Goal: Communication & Community: Answer question/provide support

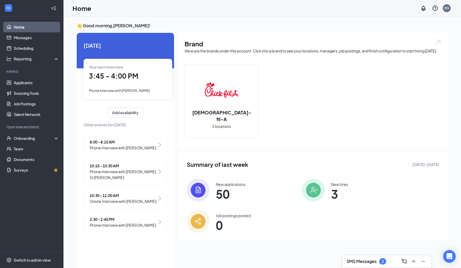
scroll to position [11, 0]
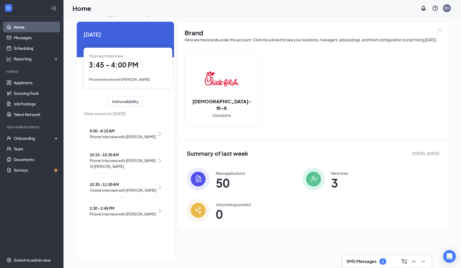
click at [128, 63] on span "3:45 - 4:00 PM" at bounding box center [113, 64] width 49 height 9
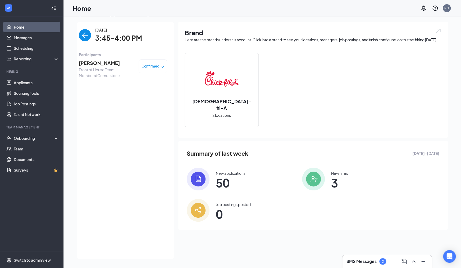
click at [94, 69] on span "Front of House Team Member at [GEOGRAPHIC_DATA]" at bounding box center [107, 73] width 56 height 12
click at [92, 65] on span "[PERSON_NAME]" at bounding box center [107, 62] width 56 height 7
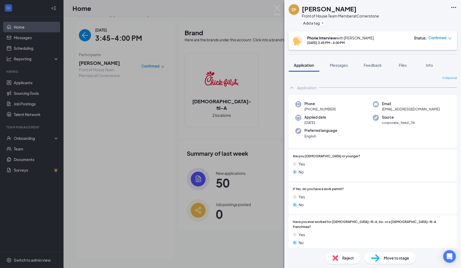
click at [145, 40] on div "EP [PERSON_NAME] Front of House Team Member at Cornerstone Add a tag Phone Inte…" at bounding box center [230, 134] width 461 height 268
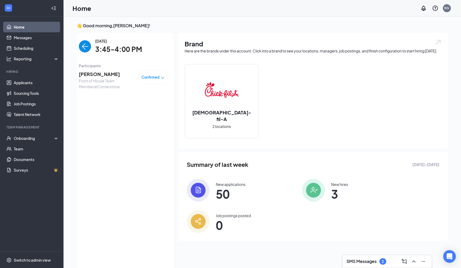
click at [87, 46] on img "back-button" at bounding box center [85, 46] width 12 height 12
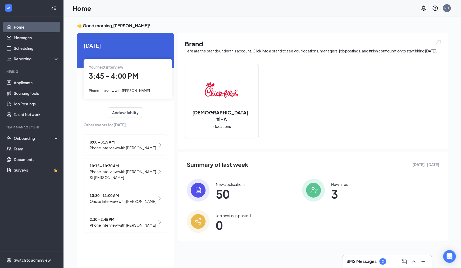
click at [109, 79] on span "3:45 - 4:00 PM" at bounding box center [113, 75] width 49 height 9
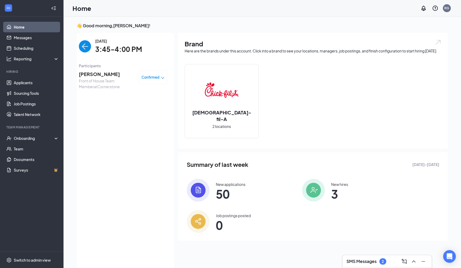
click at [95, 79] on span "Front of House Team Member at [GEOGRAPHIC_DATA]" at bounding box center [107, 84] width 56 height 12
click at [93, 75] on span "[PERSON_NAME]" at bounding box center [107, 73] width 56 height 7
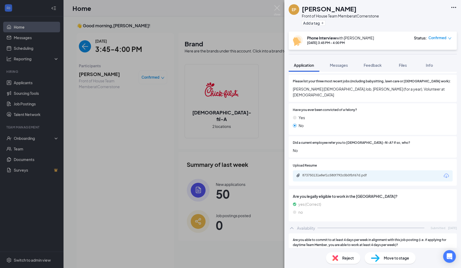
scroll to position [201, 0]
click at [332, 173] on div "873750131e8ef1c580f792c0b0fbf67d.pdf" at bounding box center [339, 175] width 74 height 4
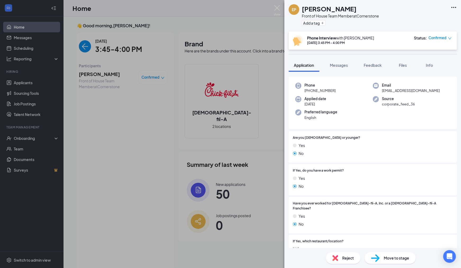
scroll to position [10, 0]
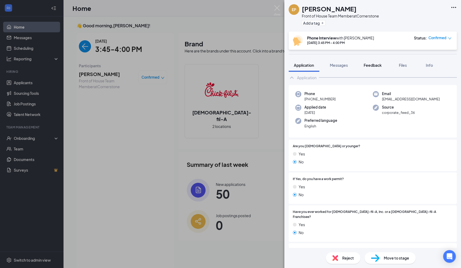
click at [374, 67] on span "Feedback" at bounding box center [373, 65] width 18 height 5
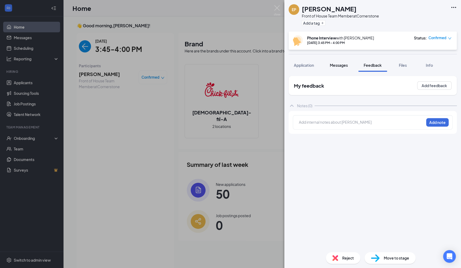
click at [339, 66] on span "Messages" at bounding box center [339, 65] width 18 height 5
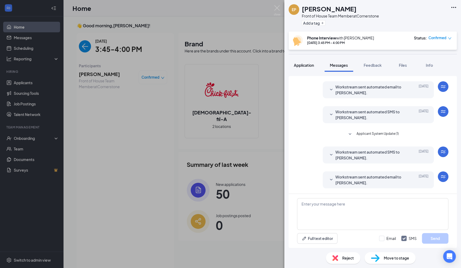
scroll to position [95, 0]
click at [308, 67] on span "Application" at bounding box center [304, 65] width 20 height 5
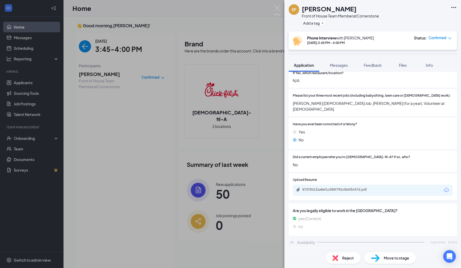
scroll to position [187, 0]
click at [340, 187] on div "873750131e8ef1c580f792c0b0fbf67d.pdf" at bounding box center [339, 189] width 74 height 4
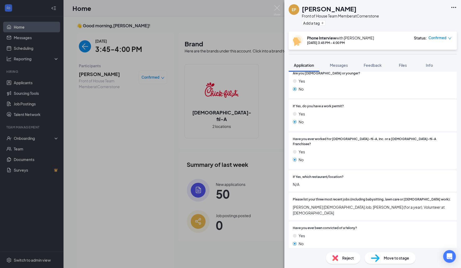
scroll to position [0, 0]
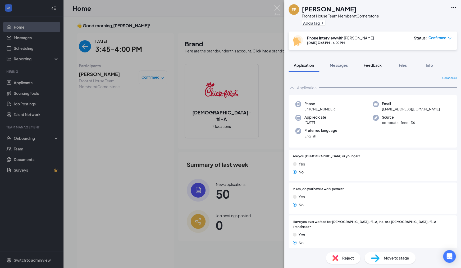
click at [377, 67] on span "Feedback" at bounding box center [373, 65] width 18 height 5
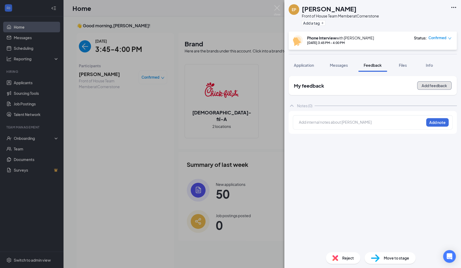
click at [429, 87] on button "Add feedback" at bounding box center [434, 85] width 34 height 8
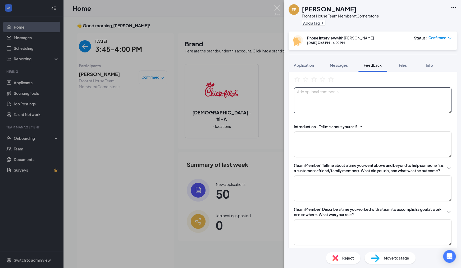
scroll to position [33, 0]
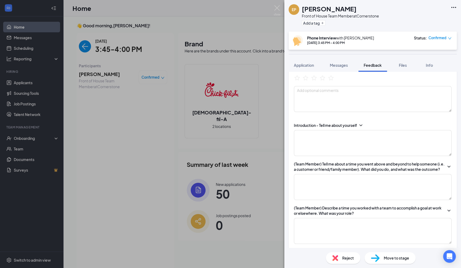
click at [360, 125] on icon "ChevronDown" at bounding box center [360, 125] width 5 height 5
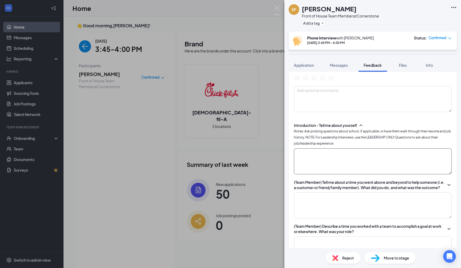
click at [311, 162] on textarea at bounding box center [373, 161] width 158 height 26
click at [342, 157] on textarea "a year experience at [GEOGRAPHIC_DATA] working DT and front line. Cooking/clean…" at bounding box center [373, 161] width 158 height 26
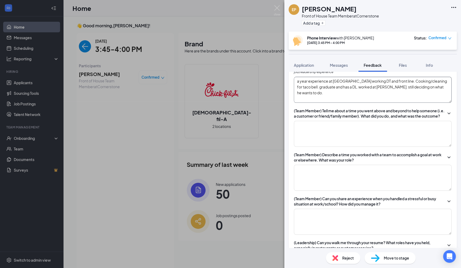
scroll to position [105, 0]
type textarea "a year experience at [GEOGRAPHIC_DATA] working DT and front line. Cooking/clean…"
click at [347, 143] on textarea at bounding box center [373, 133] width 158 height 26
click at [310, 137] on textarea at bounding box center [373, 133] width 158 height 26
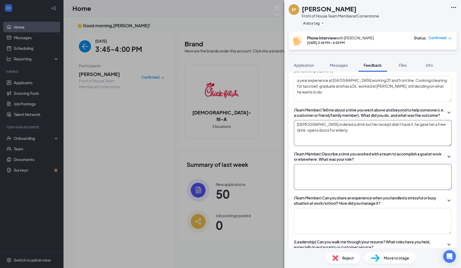
type textarea "[DEMOGRAPHIC_DATA] ordered a drink but her receipt didn't have it, he gave her …"
click at [320, 180] on textarea at bounding box center [373, 177] width 158 height 26
click at [327, 136] on textarea "[DEMOGRAPHIC_DATA] ordered a drink but her receipt didn't have it, he gave her …" at bounding box center [373, 133] width 158 height 26
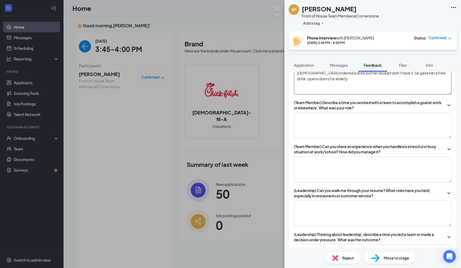
scroll to position [159, 0]
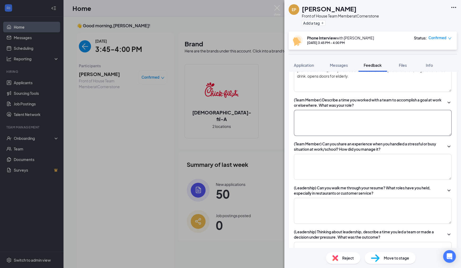
click at [325, 133] on textarea at bounding box center [373, 123] width 158 height 26
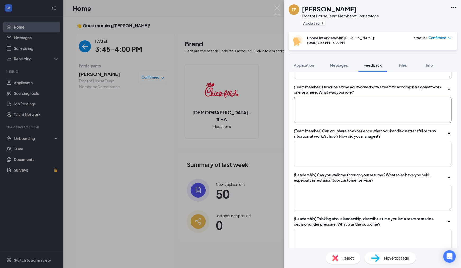
scroll to position [171, 0]
click at [315, 112] on textarea at bounding box center [373, 110] width 158 height 26
type textarea "s"
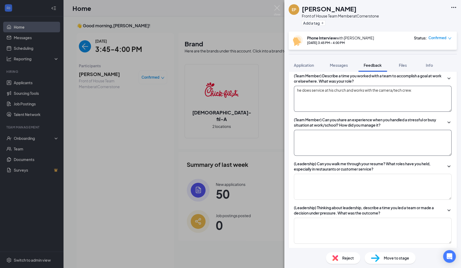
scroll to position [180, 0]
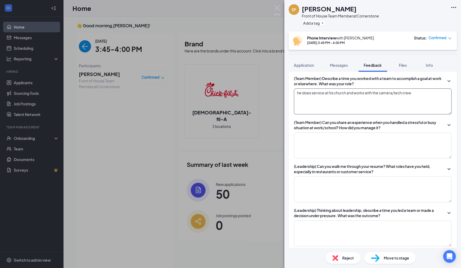
click at [418, 98] on textarea "he does service at his church and works with the camera/tech crew." at bounding box center [373, 101] width 158 height 26
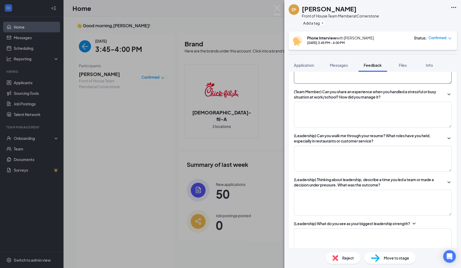
scroll to position [212, 0]
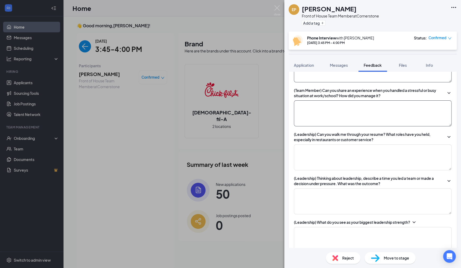
type textarea "he does service at his church and works with the camera/tech crew."
click at [359, 109] on textarea at bounding box center [373, 113] width 158 height 26
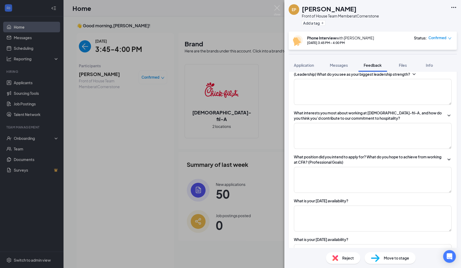
scroll to position [361, 0]
type textarea "when he gets stressed, he goes outside, drink ssome"
click at [352, 144] on textarea at bounding box center [373, 136] width 158 height 26
click at [352, 177] on textarea at bounding box center [373, 179] width 158 height 26
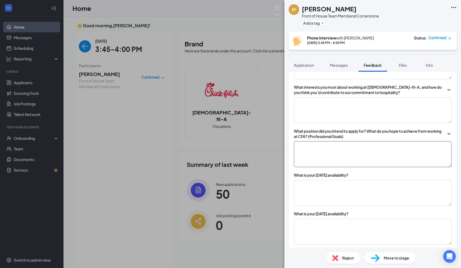
scroll to position [388, 0]
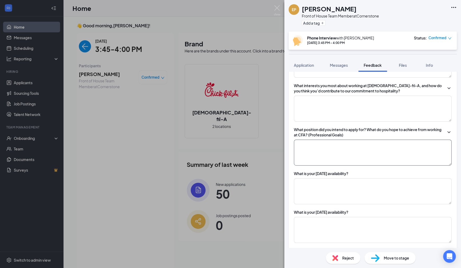
click at [339, 160] on textarea at bounding box center [373, 152] width 158 height 26
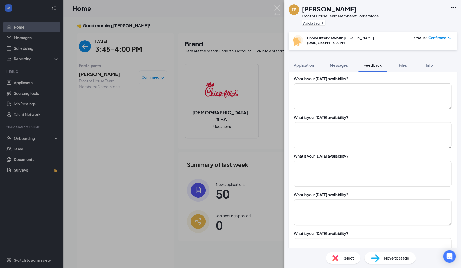
scroll to position [479, 0]
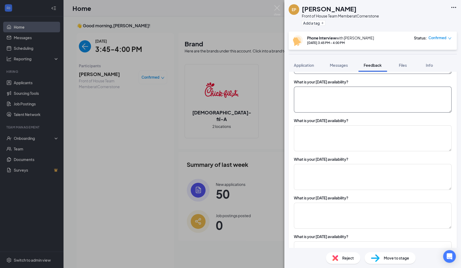
type textarea "Team member at cornerstone"
click at [316, 100] on textarea at bounding box center [373, 100] width 158 height 26
drag, startPoint x: 320, startPoint y: 97, endPoint x: 292, endPoint y: 95, distance: 27.3
click at [294, 95] on textarea "12-close" at bounding box center [373, 100] width 158 height 26
type textarea "12-close"
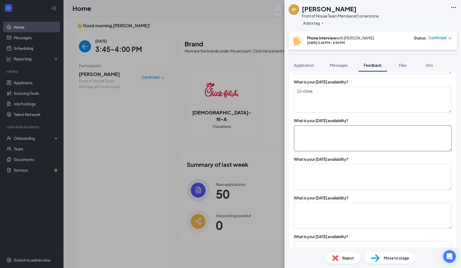
click at [310, 139] on textarea at bounding box center [373, 138] width 158 height 26
paste textarea "12-close"
type textarea "12-close"
click at [310, 139] on textarea at bounding box center [373, 139] width 158 height 26
paste textarea "12-close"
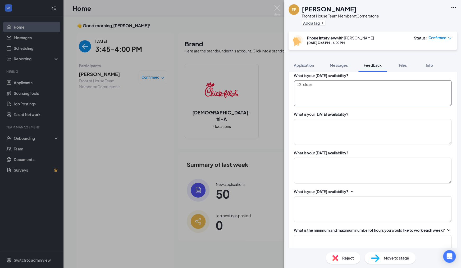
type textarea "12-close"
click at [310, 139] on textarea at bounding box center [373, 132] width 158 height 26
paste textarea "12-close"
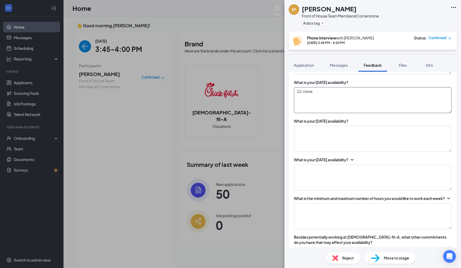
scroll to position [596, 0]
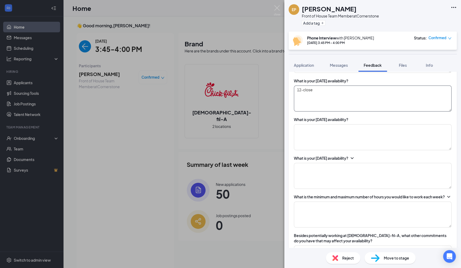
type textarea "12-close"
click at [310, 139] on textarea at bounding box center [373, 137] width 158 height 26
paste textarea "12-close"
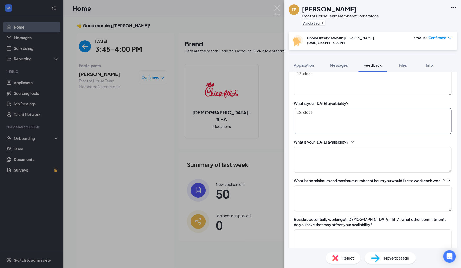
scroll to position [620, 0]
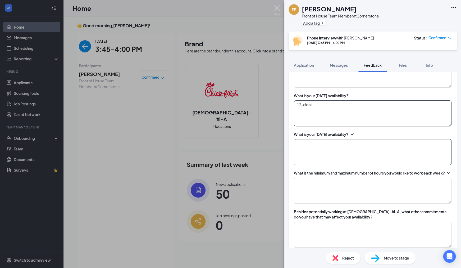
type textarea "12-close"
click at [310, 150] on textarea at bounding box center [373, 152] width 158 height 26
type textarea "open"
click at [309, 199] on textarea at bounding box center [373, 191] width 158 height 26
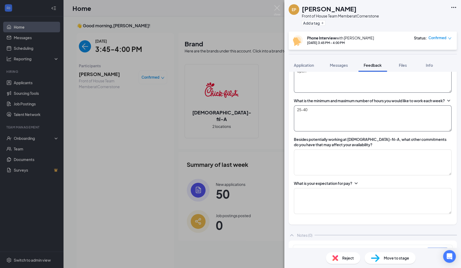
scroll to position [694, 0]
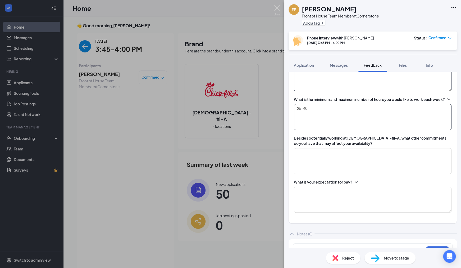
type textarea "25-40"
click at [352, 162] on textarea at bounding box center [373, 161] width 158 height 26
type textarea "T"
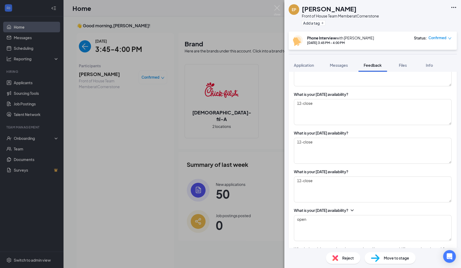
scroll to position [540, 0]
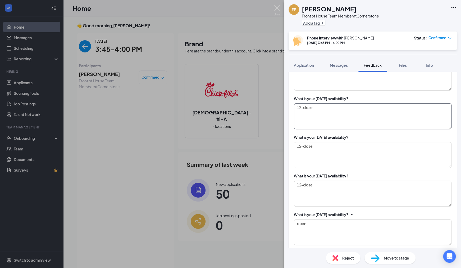
type textarea "In trade school, goes until 11. Wednesdays is youth group for YA"
click at [320, 111] on textarea "12-close" at bounding box center [373, 116] width 158 height 26
click at [316, 113] on textarea "12-close" at bounding box center [373, 116] width 158 height 26
drag, startPoint x: 318, startPoint y: 113, endPoint x: 289, endPoint y: 113, distance: 28.6
click at [294, 113] on textarea "12-close" at bounding box center [373, 116] width 158 height 26
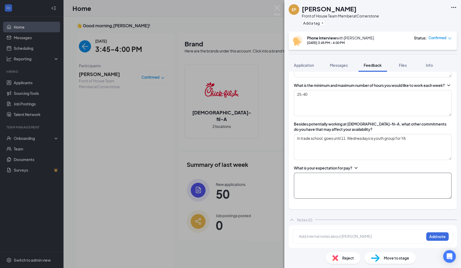
scroll to position [712, 0]
type textarea "*Would need off for [DEMOGRAPHIC_DATA]"
click at [315, 187] on textarea at bounding box center [373, 186] width 158 height 26
type textarea "3"
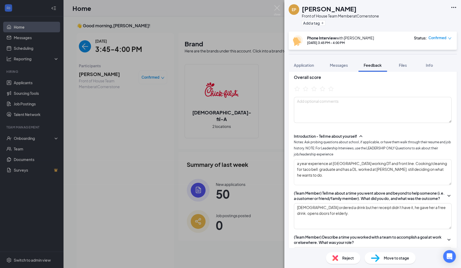
scroll to position [0, 0]
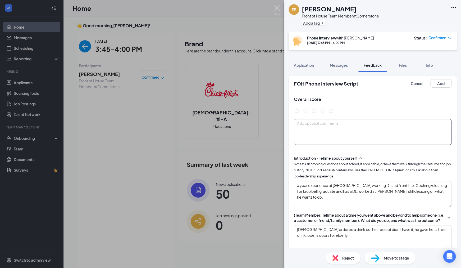
type textarea "13-15"
click at [329, 129] on textarea at bounding box center [373, 132] width 158 height 26
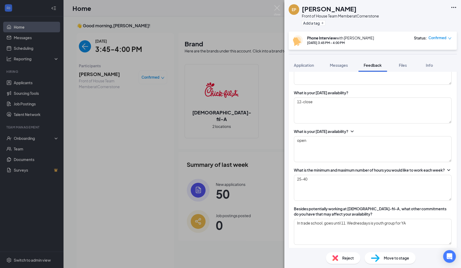
scroll to position [718, 0]
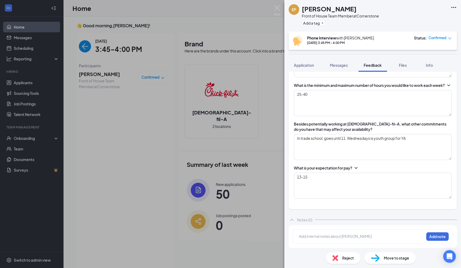
click at [356, 169] on icon "ChevronDown" at bounding box center [356, 167] width 5 height 5
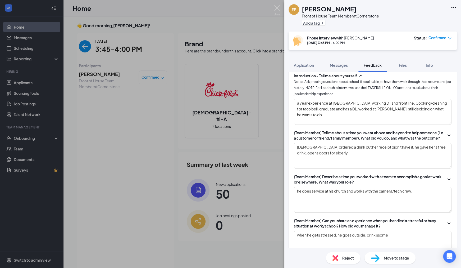
scroll to position [0, 0]
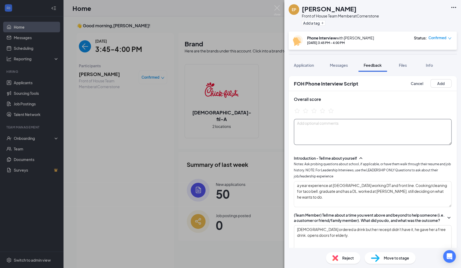
click at [335, 124] on textarea at bounding box center [373, 132] width 158 height 26
click at [305, 111] on icon "StarBorder" at bounding box center [305, 110] width 7 height 7
click at [310, 127] on textarea at bounding box center [373, 132] width 158 height 26
type textarea "I"
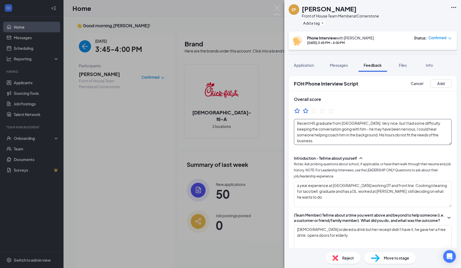
click at [405, 135] on textarea "Recent HS graduate from [GEOGRAPHIC_DATA]. Very nice, but I had some difficulty…" at bounding box center [373, 132] width 158 height 26
click at [438, 135] on textarea "Recent HS graduate from [GEOGRAPHIC_DATA]. Very nice, but I had some difficulty…" at bounding box center [373, 132] width 158 height 26
type textarea "Recent HS graduate from [GEOGRAPHIC_DATA]. Very nice, but I had some difficulty…"
click at [438, 82] on button "Add" at bounding box center [441, 83] width 21 height 8
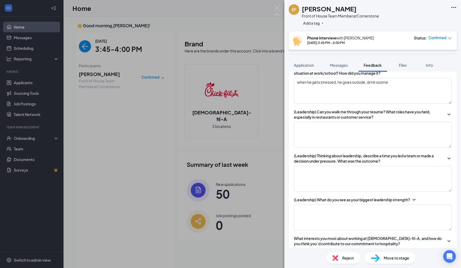
scroll to position [228, 0]
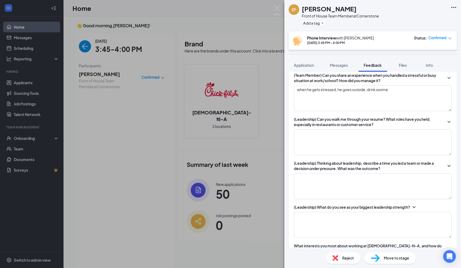
click at [393, 89] on div "(Team Member) Can you share an experience when you handled a stressful or busy …" at bounding box center [373, 92] width 158 height 39
click at [392, 96] on textarea "when he gets stressed, he goes outside, drink ssome" at bounding box center [373, 98] width 158 height 26
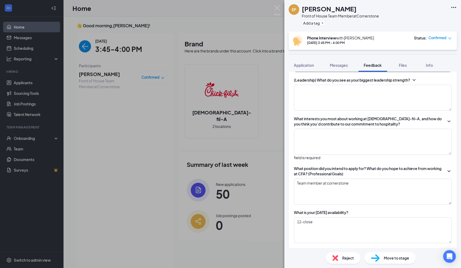
scroll to position [357, 0]
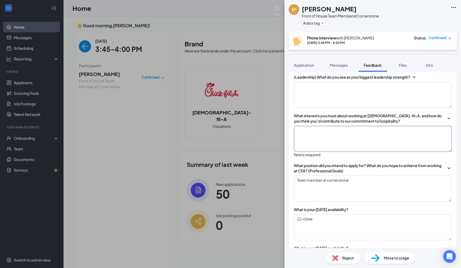
type textarea "when he gets stressed, he goes outside, drinks some water. If he can't do that,…"
click at [380, 150] on textarea at bounding box center [373, 139] width 158 height 26
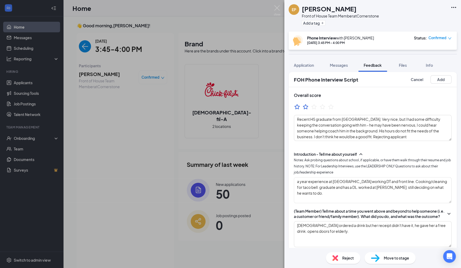
scroll to position [0, 0]
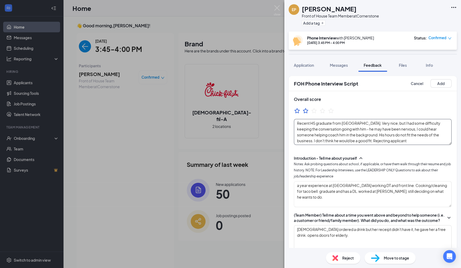
type textarea "good work environment"
drag, startPoint x: 350, startPoint y: 135, endPoint x: 427, endPoint y: 133, distance: 76.5
click at [427, 133] on textarea "Recent HS graduate from [GEOGRAPHIC_DATA]. Very nice, but I had some difficulty…" at bounding box center [373, 132] width 158 height 26
type textarea "Recent HS graduate from [GEOGRAPHIC_DATA]. Very nice, but I had some difficulty…"
click at [442, 84] on button "Add" at bounding box center [441, 83] width 21 height 8
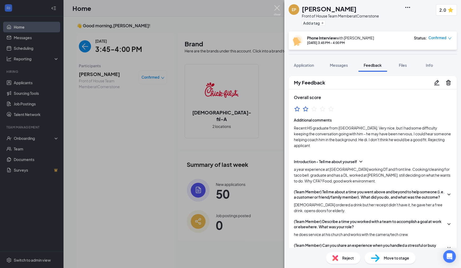
click at [277, 9] on img at bounding box center [277, 10] width 7 height 10
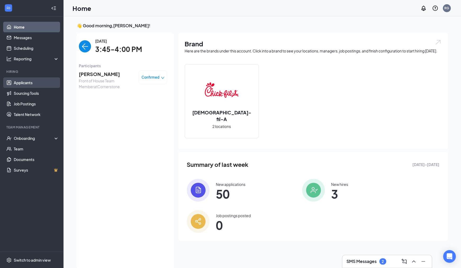
click at [26, 83] on link "Applicants" at bounding box center [36, 82] width 45 height 11
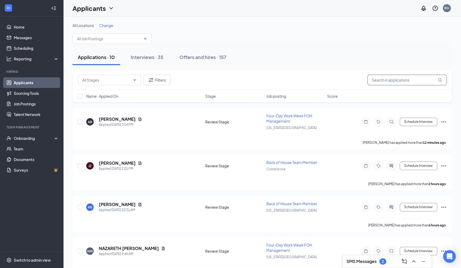
click at [385, 80] on input "text" at bounding box center [407, 80] width 79 height 11
type input "[PERSON_NAME]"
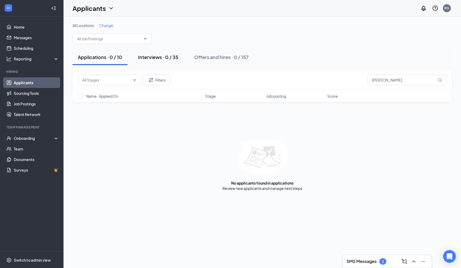
click at [149, 58] on div "Interviews · 0 / 35" at bounding box center [158, 57] width 40 height 7
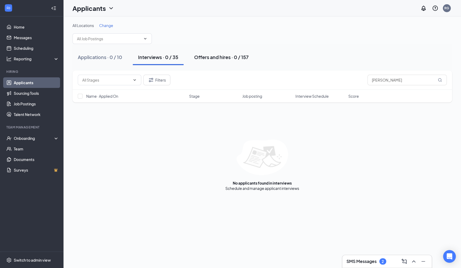
click at [202, 57] on div "Offers and hires · 0 / 157" at bounding box center [221, 57] width 55 height 7
click at [157, 60] on div "Interviews · 0 / 35" at bounding box center [158, 57] width 40 height 7
click at [156, 82] on button "Filters" at bounding box center [156, 80] width 27 height 11
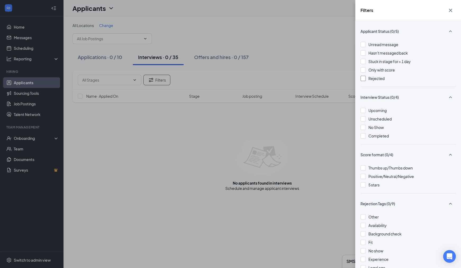
click at [364, 80] on div at bounding box center [363, 78] width 5 height 5
click at [450, 11] on icon "Cross" at bounding box center [450, 10] width 3 height 3
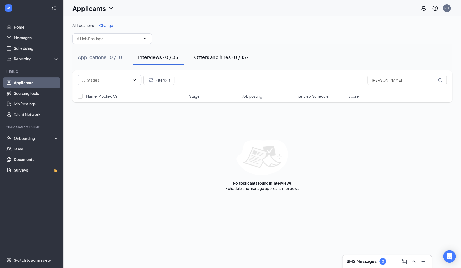
click at [231, 58] on div "Offers and hires · 0 / 157" at bounding box center [221, 57] width 55 height 7
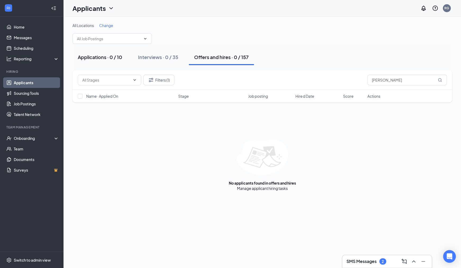
click at [115, 60] on div "Applications · 0 / 10" at bounding box center [100, 57] width 44 height 7
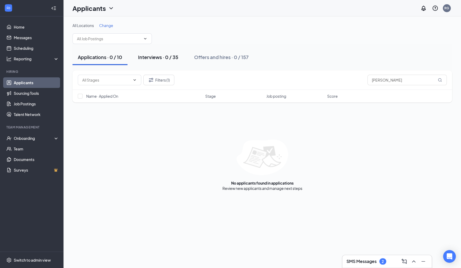
click at [163, 62] on button "Interviews · 0 / 35" at bounding box center [158, 57] width 51 height 16
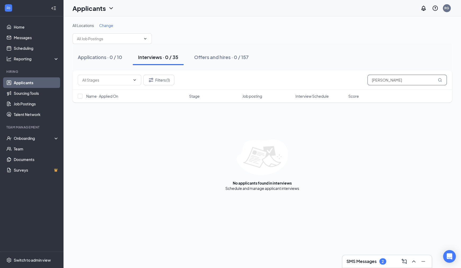
click at [396, 82] on input "[PERSON_NAME]" at bounding box center [407, 80] width 79 height 11
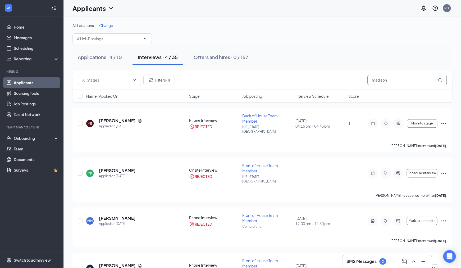
click at [385, 80] on input "madison" at bounding box center [407, 80] width 79 height 11
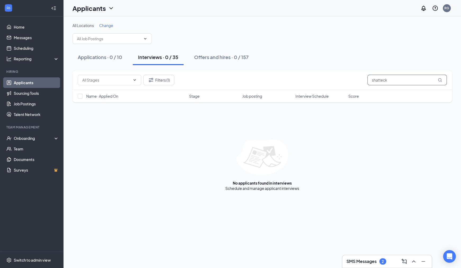
click at [391, 80] on input "shatteck" at bounding box center [407, 80] width 79 height 11
type input "madison"
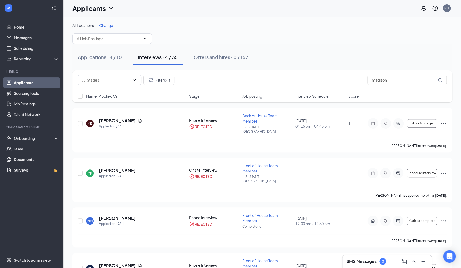
click at [308, 95] on span "Interview Schedule" at bounding box center [311, 95] width 33 height 5
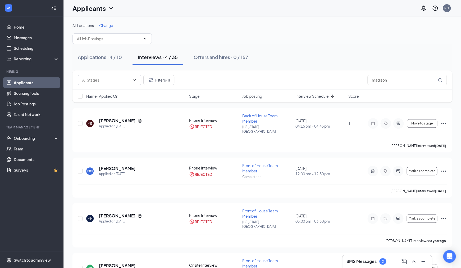
click at [308, 95] on span "Interview Schedule" at bounding box center [311, 95] width 33 height 5
click at [114, 60] on div "Applications · 4 / 10" at bounding box center [100, 57] width 44 height 7
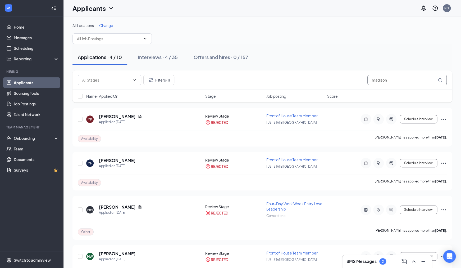
click at [407, 81] on input "madison" at bounding box center [407, 80] width 79 height 11
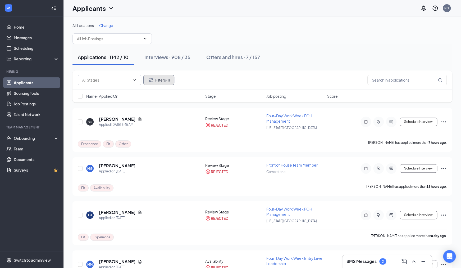
click at [164, 82] on button "Filters (1)" at bounding box center [158, 80] width 31 height 11
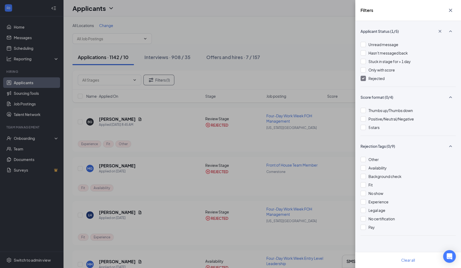
click at [361, 79] on div at bounding box center [363, 78] width 5 height 5
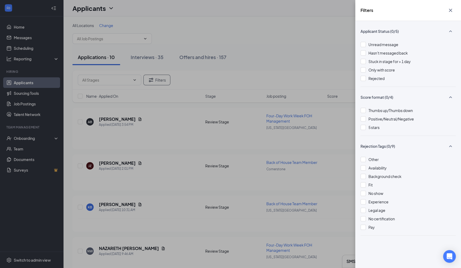
click at [450, 10] on icon "Cross" at bounding box center [450, 10] width 3 height 3
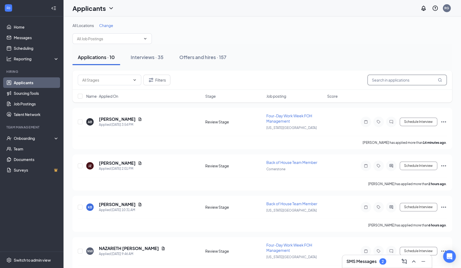
click at [388, 80] on input "text" at bounding box center [407, 80] width 79 height 11
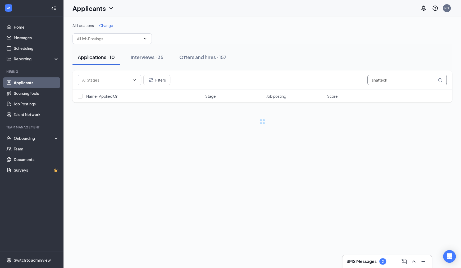
type input "shatteck"
click at [380, 81] on input "shatteck" at bounding box center [407, 80] width 79 height 11
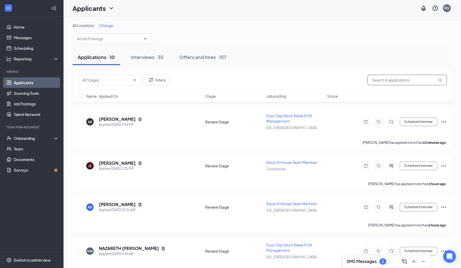
click at [381, 81] on input "text" at bounding box center [407, 80] width 79 height 11
click at [376, 82] on input "text" at bounding box center [407, 80] width 79 height 11
click at [377, 82] on input "text" at bounding box center [407, 80] width 79 height 11
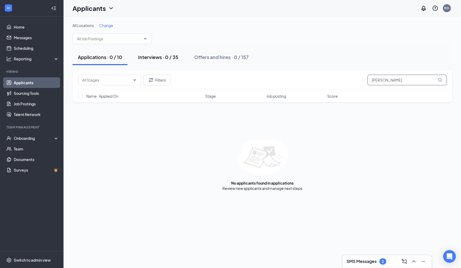
type input "[PERSON_NAME]"
click at [163, 59] on div "Interviews · 0 / 35" at bounding box center [158, 57] width 40 height 7
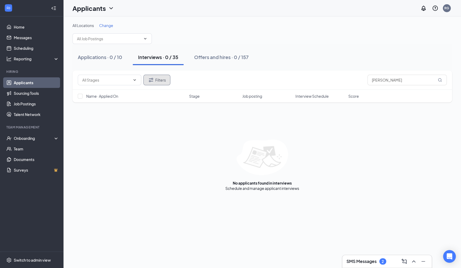
click at [162, 79] on button "Filters" at bounding box center [156, 80] width 27 height 11
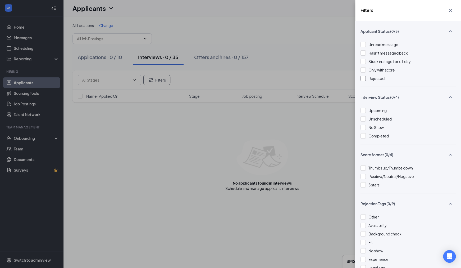
click at [365, 80] on div at bounding box center [363, 78] width 5 height 5
click at [314, 133] on div "Filters Applicant Status (1/5) Unread message Hasn't messaged back Stuck in sta…" at bounding box center [230, 134] width 461 height 268
click at [290, 152] on div "Filters Applicant Status (1/5) Unread message Hasn't messaged back Stuck in sta…" at bounding box center [230, 134] width 461 height 268
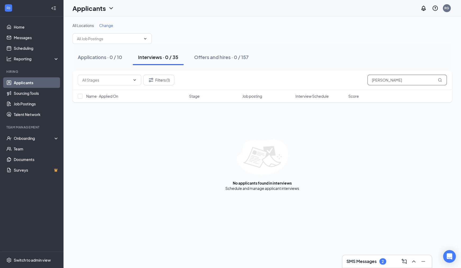
click at [407, 80] on input "[PERSON_NAME]" at bounding box center [407, 80] width 79 height 11
click at [158, 79] on button "Filters (1)" at bounding box center [158, 80] width 31 height 11
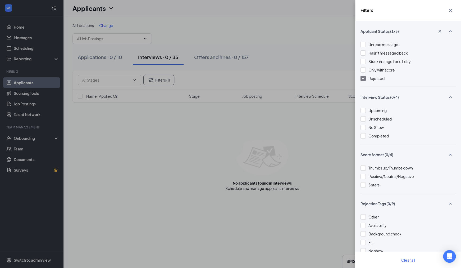
click at [361, 79] on div at bounding box center [363, 78] width 5 height 5
click at [314, 137] on div "Filters Applicant Status (0/5) Unread message Hasn't messaged back Stuck in sta…" at bounding box center [230, 134] width 461 height 268
click at [452, 10] on icon "Cross" at bounding box center [450, 10] width 6 height 6
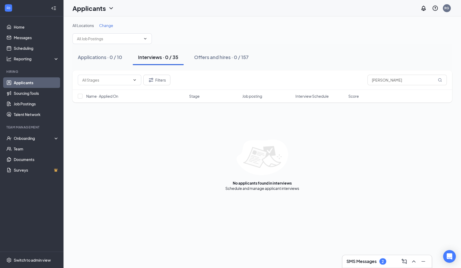
click at [364, 261] on h3 "SMS Messages" at bounding box center [362, 261] width 30 height 6
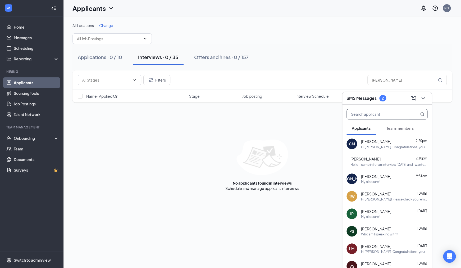
click at [385, 116] on input "text" at bounding box center [378, 114] width 63 height 10
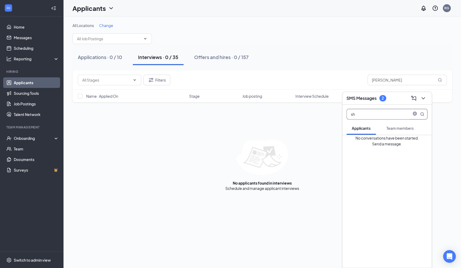
type input "s"
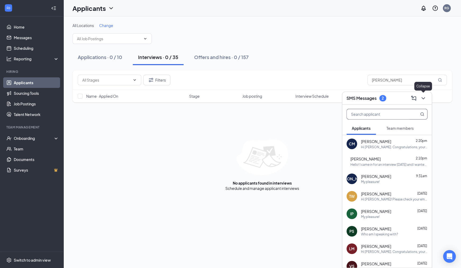
click at [424, 99] on icon "ChevronDown" at bounding box center [423, 98] width 6 height 6
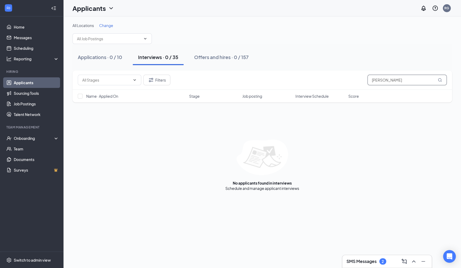
click at [380, 81] on input "[PERSON_NAME]" at bounding box center [407, 80] width 79 height 11
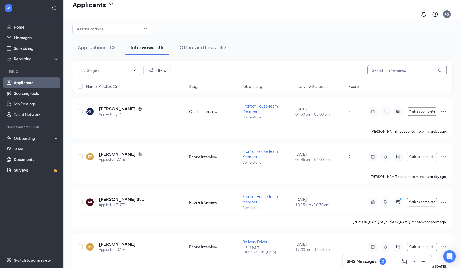
scroll to position [15, 0]
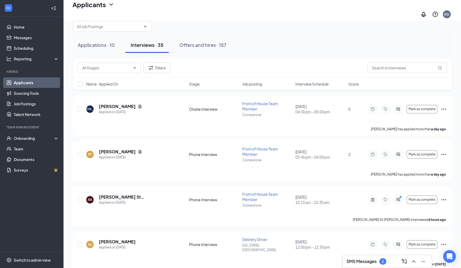
click at [316, 82] on span "Interview Schedule" at bounding box center [311, 83] width 33 height 5
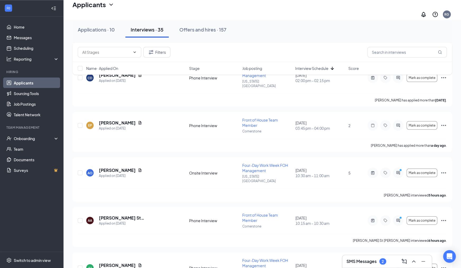
scroll to position [408, 0]
click at [105, 166] on h5 "[PERSON_NAME]" at bounding box center [117, 169] width 37 height 6
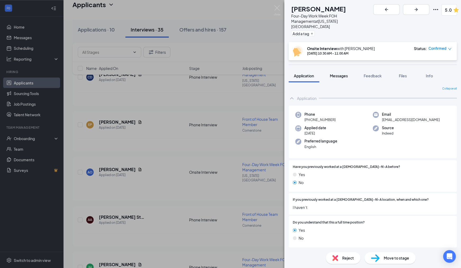
click at [339, 73] on span "Messages" at bounding box center [339, 75] width 18 height 5
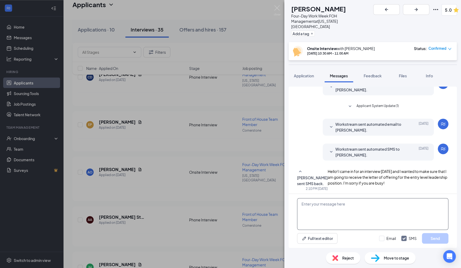
scroll to position [131, 0]
click at [329, 206] on textarea at bounding box center [372, 214] width 151 height 32
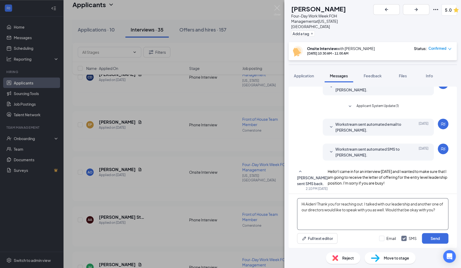
click at [392, 209] on textarea "Hi Aiden! Thank you for reaching out. I talked with our leadership and another …" at bounding box center [372, 214] width 151 height 32
drag, startPoint x: 443, startPoint y: 210, endPoint x: 403, endPoint y: 212, distance: 40.3
click at [403, 212] on textarea "Hi Aiden! Thank you for reaching out. I talked with our leadership and another …" at bounding box center [372, 214] width 151 height 32
click at [364, 204] on textarea "Hi Aiden! Thank you for reaching out. I talked with our leadership and another …" at bounding box center [372, 214] width 151 height 32
drag, startPoint x: 341, startPoint y: 205, endPoint x: 363, endPoint y: 204, distance: 21.7
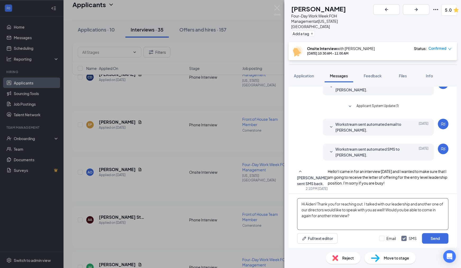
click at [363, 204] on textarea "Hi Aiden! Thank you for reaching out. I talked with our leadership and another …" at bounding box center [372, 214] width 151 height 32
click at [441, 210] on textarea "Hi Aiden! Thank you for your time [DATE] and for following up! I talked with ou…" at bounding box center [372, 214] width 151 height 32
type textarea "Hi Aiden! Thank you for your time [DATE] and for following up! I talked with ou…"
click at [380, 238] on input "Email" at bounding box center [387, 238] width 17 height 5
checkbox input "true"
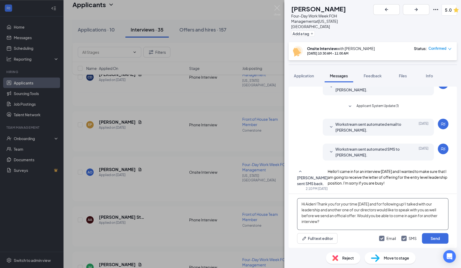
click at [352, 222] on textarea "Hi Aiden! Thank you for your time [DATE] and for following up! I talked with ou…" at bounding box center [372, 214] width 151 height 32
drag, startPoint x: 370, startPoint y: 222, endPoint x: 331, endPoint y: 223, distance: 40.0
click at [331, 223] on textarea "Hi Aiden! Thank you for your time [DATE] and for following up! I talked with ou…" at bounding box center [372, 214] width 151 height 32
click at [339, 221] on textarea "Hi Aiden! Thank you for your time [DATE] and for following up! I talked with ou…" at bounding box center [372, 214] width 151 height 32
click at [358, 216] on textarea "Hi Aiden! Thank you for your time [DATE] and for following up! I talked with ou…" at bounding box center [372, 214] width 151 height 32
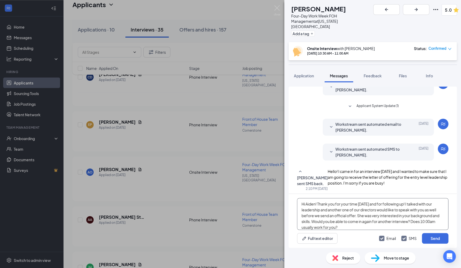
scroll to position [3, 0]
type textarea "Hi Aiden! Thank you for your time [DATE] and for following up! I talked with ou…"
click at [437, 240] on button "Send" at bounding box center [435, 238] width 26 height 11
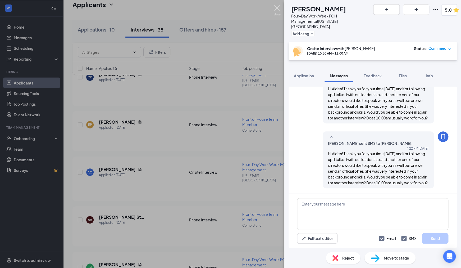
scroll to position [263, 0]
click at [278, 10] on img at bounding box center [277, 10] width 7 height 10
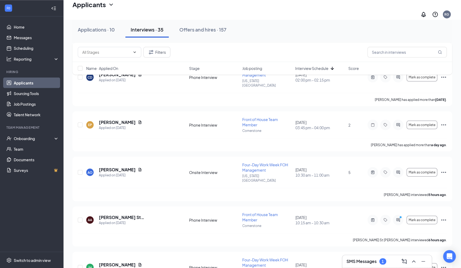
click at [369, 261] on h3 "SMS Messages" at bounding box center [362, 261] width 30 height 6
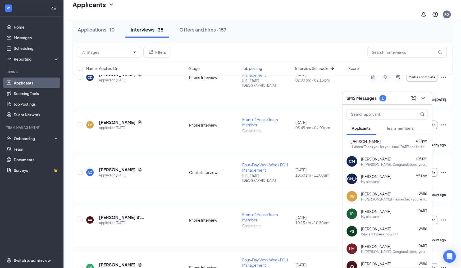
click at [386, 159] on span "[PERSON_NAME]" at bounding box center [376, 159] width 30 height 6
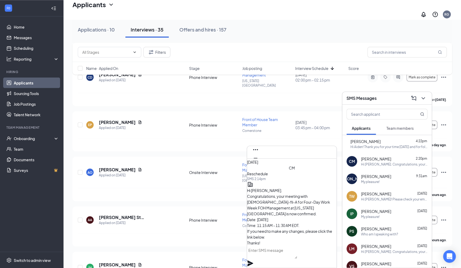
scroll to position [-34, 0]
click at [259, 163] on icon "Cross" at bounding box center [255, 166] width 6 height 6
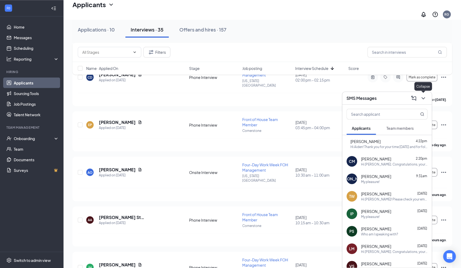
click at [423, 98] on icon "ChevronDown" at bounding box center [423, 98] width 6 height 6
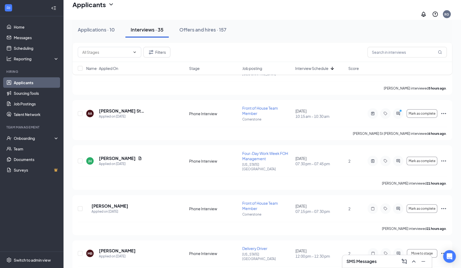
scroll to position [517, 0]
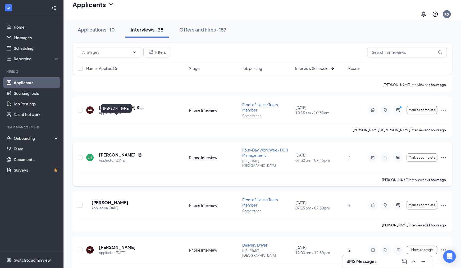
click at [111, 152] on h5 "[PERSON_NAME]" at bounding box center [117, 155] width 37 height 6
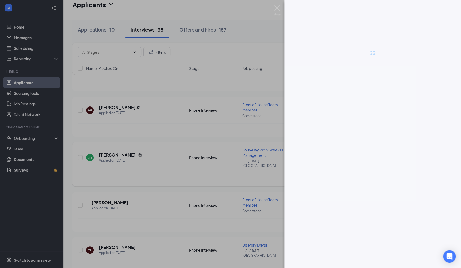
click at [111, 121] on div at bounding box center [230, 134] width 461 height 268
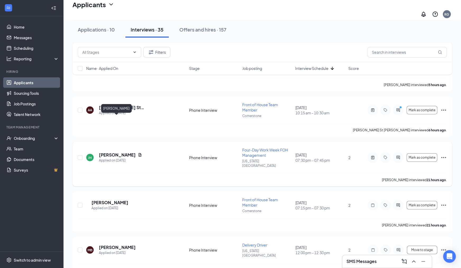
click at [111, 152] on h5 "[PERSON_NAME]" at bounding box center [117, 155] width 37 height 6
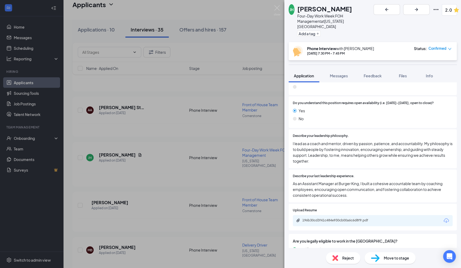
scroll to position [238, 0]
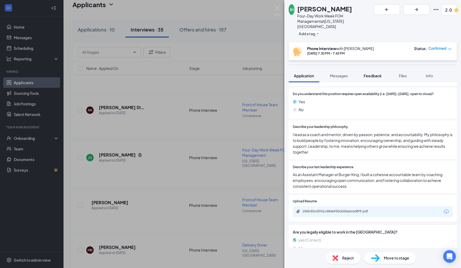
click at [371, 73] on span "Feedback" at bounding box center [373, 75] width 18 height 5
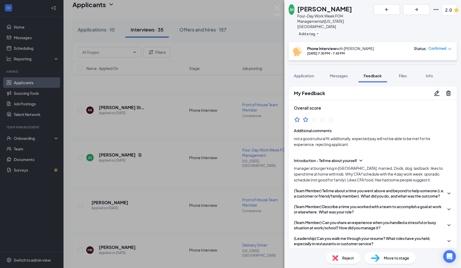
click at [340, 259] on div "Reject" at bounding box center [343, 258] width 34 height 12
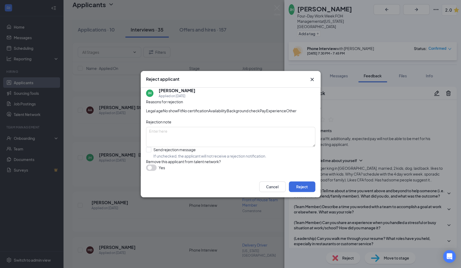
click at [260, 114] on span "Pay" at bounding box center [263, 111] width 6 height 6
click at [182, 108] on div "Fit" at bounding box center [180, 111] width 4 height 6
click at [148, 159] on input "Send rejection message If unchecked, the applicant will not receive a rejection…" at bounding box center [206, 153] width 120 height 12
checkbox input "true"
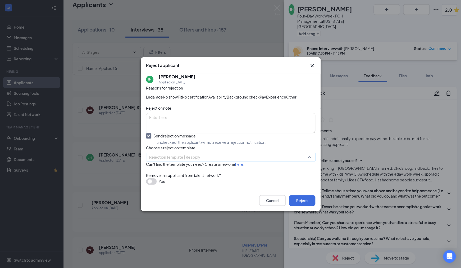
click at [180, 161] on span "Rejection Template | Reapply" at bounding box center [174, 157] width 51 height 8
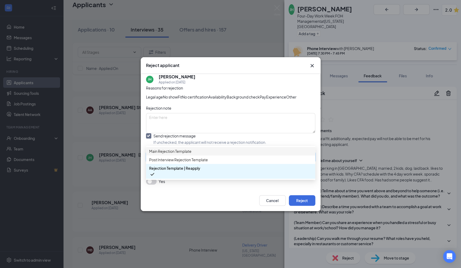
click at [171, 148] on span "Main Rejection Template" at bounding box center [170, 151] width 42 height 6
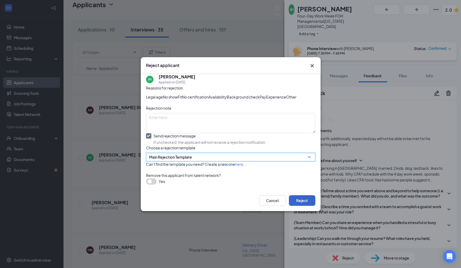
click at [300, 206] on button "Reject" at bounding box center [302, 200] width 26 height 11
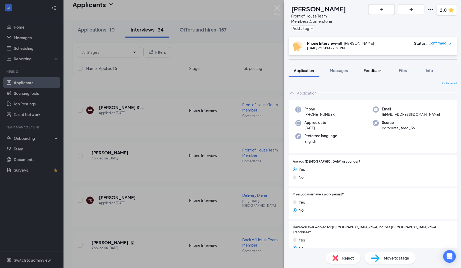
click at [372, 68] on span "Feedback" at bounding box center [373, 70] width 18 height 5
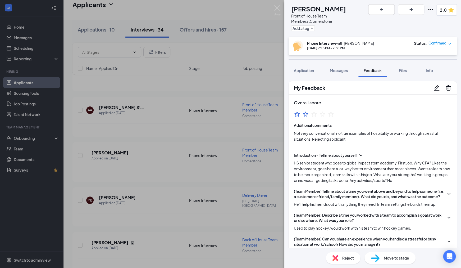
click at [339, 260] on div "Reject" at bounding box center [343, 258] width 34 height 12
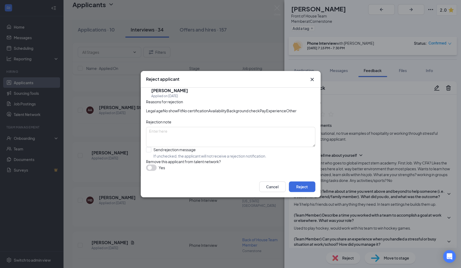
click at [182, 108] on span "Fit" at bounding box center [180, 111] width 4 height 6
click at [286, 114] on span "Other" at bounding box center [291, 111] width 10 height 6
click at [148, 159] on input "Send rejection message If unchecked, the applicant will not receive a rejection…" at bounding box center [206, 153] width 120 height 12
checkbox input "true"
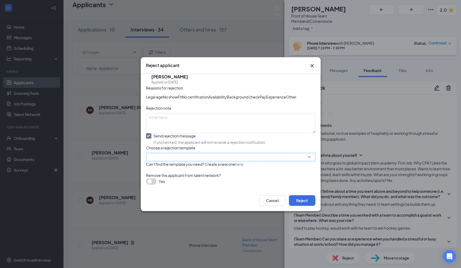
click at [219, 161] on input "search" at bounding box center [228, 157] width 159 height 8
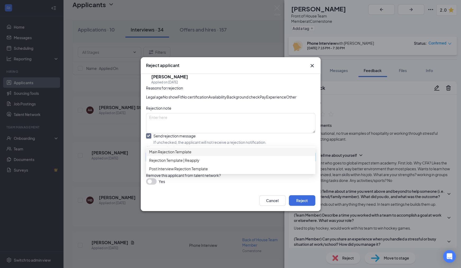
click at [173, 149] on span "Main Rejection Template" at bounding box center [170, 152] width 42 height 6
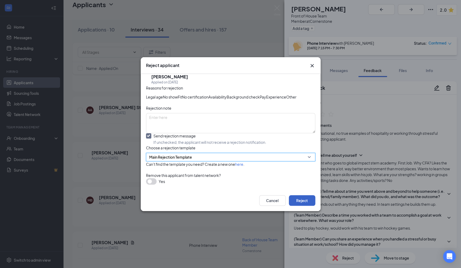
click at [309, 206] on button "Reject" at bounding box center [302, 200] width 26 height 11
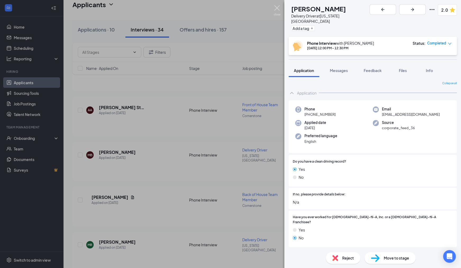
click at [276, 8] on img at bounding box center [277, 10] width 7 height 10
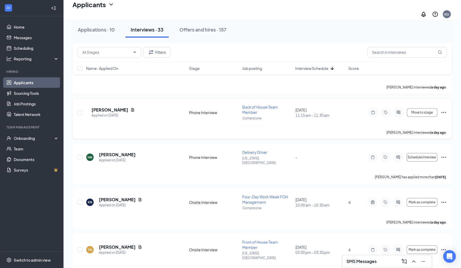
scroll to position [604, 0]
click at [443, 155] on icon "Ellipses" at bounding box center [444, 158] width 6 height 6
click at [361, 191] on div "OF [PERSON_NAME] Applied on [DATE] Phone Interview Delivery Driver [US_STATE][G…" at bounding box center [263, 263] width 380 height 1512
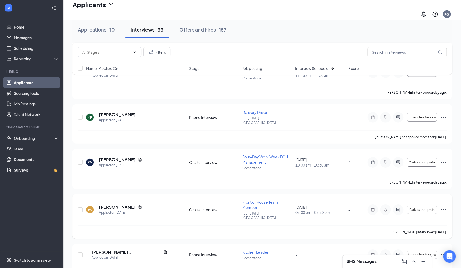
scroll to position [645, 0]
click at [114, 156] on h5 "[PERSON_NAME]" at bounding box center [117, 159] width 37 height 6
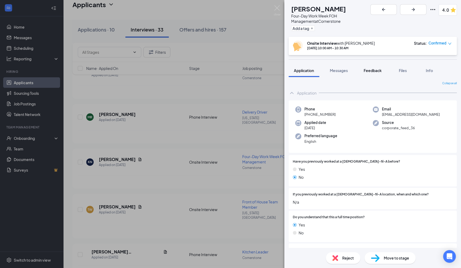
click at [370, 68] on span "Feedback" at bounding box center [373, 70] width 18 height 5
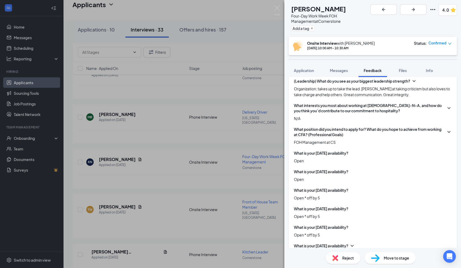
scroll to position [275, 0]
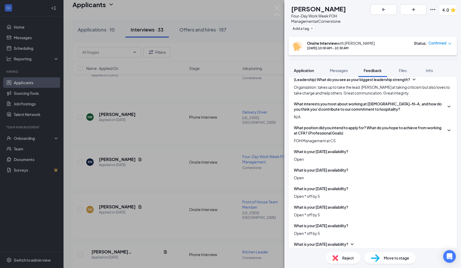
click at [303, 68] on span "Application" at bounding box center [304, 70] width 20 height 5
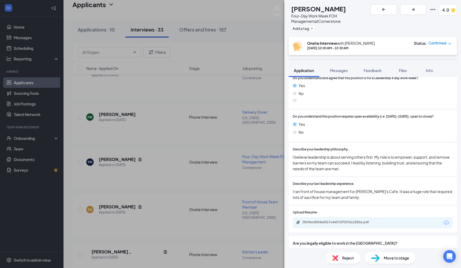
scroll to position [205, 0]
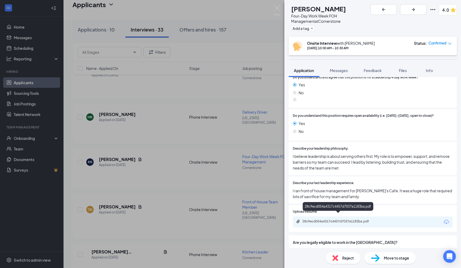
click at [346, 219] on div "28c9ecd054a4317c4457d7037e1183ba.pdf" at bounding box center [339, 221] width 74 height 4
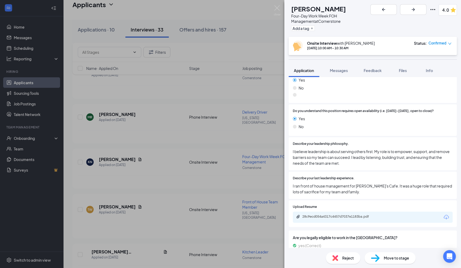
scroll to position [209, 0]
click at [368, 64] on button "Feedback" at bounding box center [373, 70] width 29 height 13
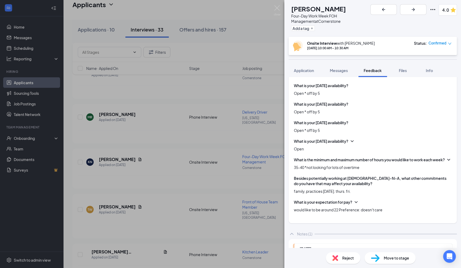
scroll to position [379, 0]
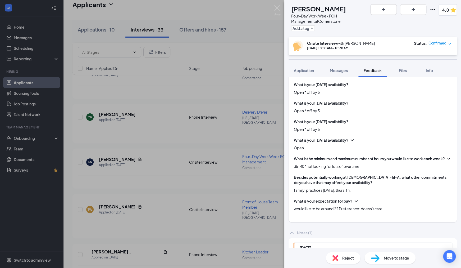
click at [357, 199] on icon "ChevronDown" at bounding box center [356, 200] width 5 height 5
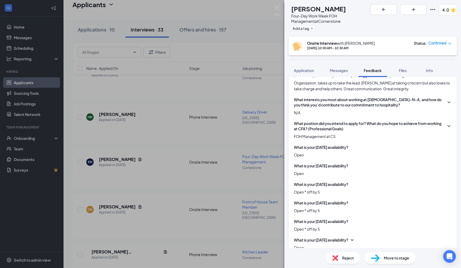
scroll to position [288, 0]
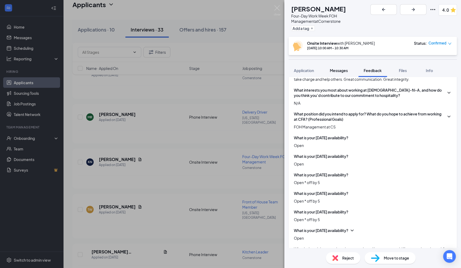
click at [337, 70] on button "Messages" at bounding box center [339, 70] width 29 height 13
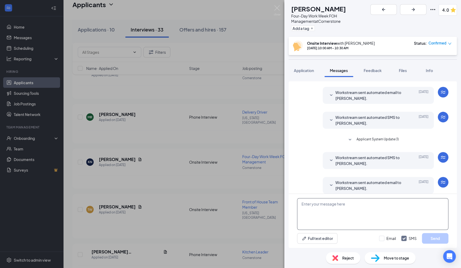
scroll to position [95, 0]
click at [336, 208] on textarea at bounding box center [372, 214] width 151 height 32
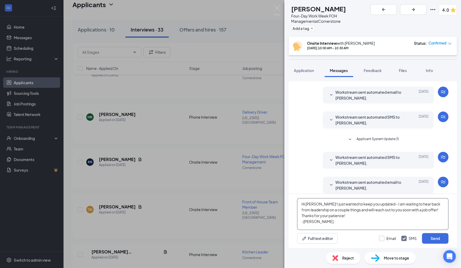
type textarea "Hi [PERSON_NAME]! I just wanted to keep you updated - I am waiting to hear back…"
click at [381, 238] on input "Email" at bounding box center [387, 238] width 17 height 5
checkbox input "true"
click at [429, 238] on button "Send" at bounding box center [435, 238] width 26 height 11
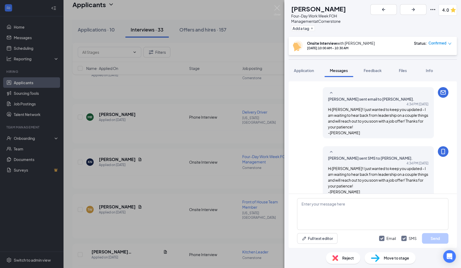
scroll to position [209, 0]
click at [373, 68] on span "Feedback" at bounding box center [373, 70] width 18 height 5
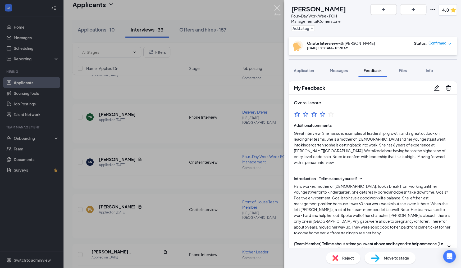
click at [278, 9] on img at bounding box center [277, 10] width 7 height 10
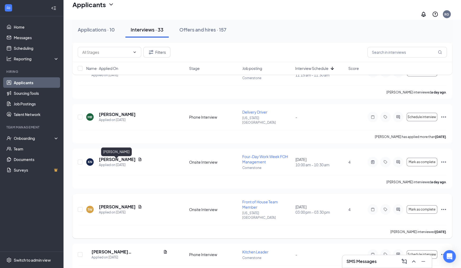
click at [122, 204] on h5 "[PERSON_NAME]" at bounding box center [117, 207] width 37 height 6
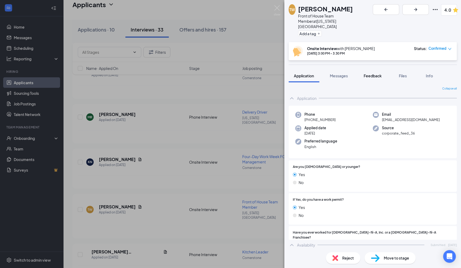
click at [370, 73] on span "Feedback" at bounding box center [373, 75] width 18 height 5
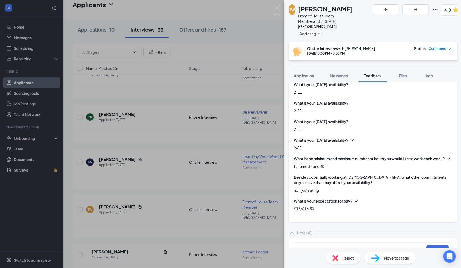
scroll to position [364, 0]
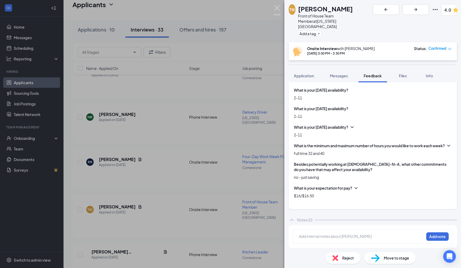
click at [277, 9] on img at bounding box center [277, 10] width 7 height 10
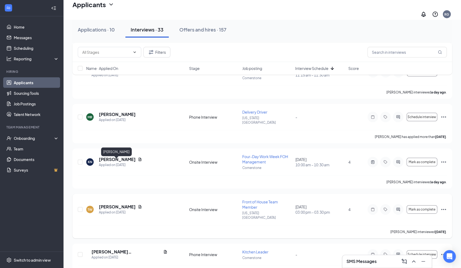
click at [114, 204] on h5 "[PERSON_NAME]" at bounding box center [117, 207] width 37 height 6
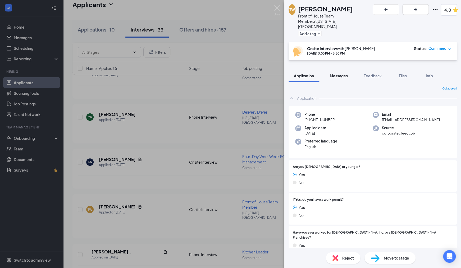
click at [344, 73] on span "Messages" at bounding box center [339, 75] width 18 height 5
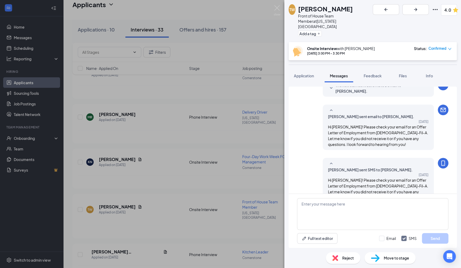
scroll to position [192, 0]
click at [374, 73] on div "Feedback" at bounding box center [373, 75] width 18 height 5
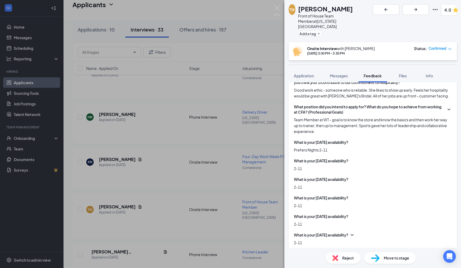
scroll to position [364, 0]
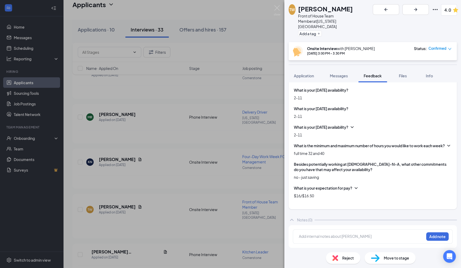
click at [351, 234] on div at bounding box center [361, 236] width 125 height 6
click at [443, 236] on button "Add note" at bounding box center [433, 236] width 22 height 8
click at [143, 131] on div "TW [PERSON_NAME] Front of House Team Member at [US_STATE][GEOGRAPHIC_DATA] Add …" at bounding box center [230, 134] width 461 height 268
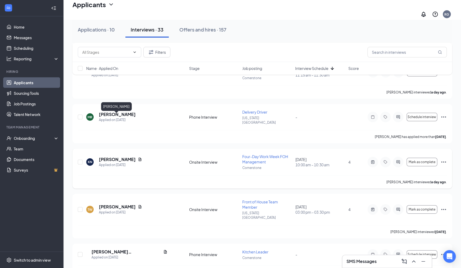
click at [111, 156] on h5 "[PERSON_NAME]" at bounding box center [117, 159] width 37 height 6
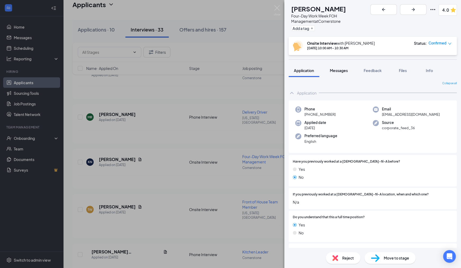
click at [342, 68] on span "Messages" at bounding box center [339, 70] width 18 height 5
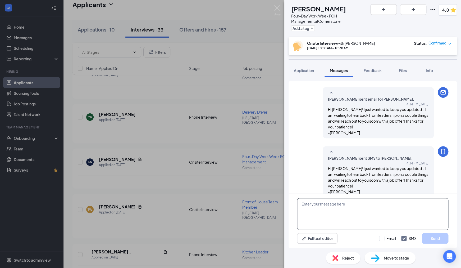
scroll to position [169, 0]
click at [356, 206] on textarea at bounding box center [372, 214] width 151 height 32
type textarea "Also, are you interested in Back of House at all?"
click at [379, 239] on input "Email" at bounding box center [387, 238] width 17 height 5
checkbox input "true"
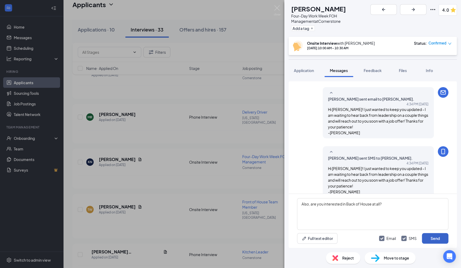
click at [428, 241] on button "Send" at bounding box center [435, 238] width 26 height 11
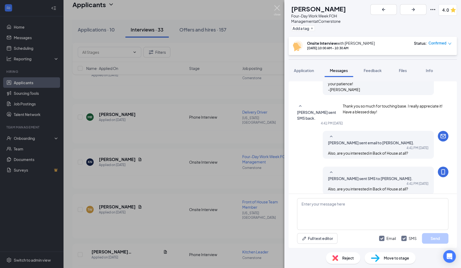
scroll to position [271, 0]
click at [278, 9] on img at bounding box center [277, 10] width 7 height 10
